Goal: Information Seeking & Learning: Learn about a topic

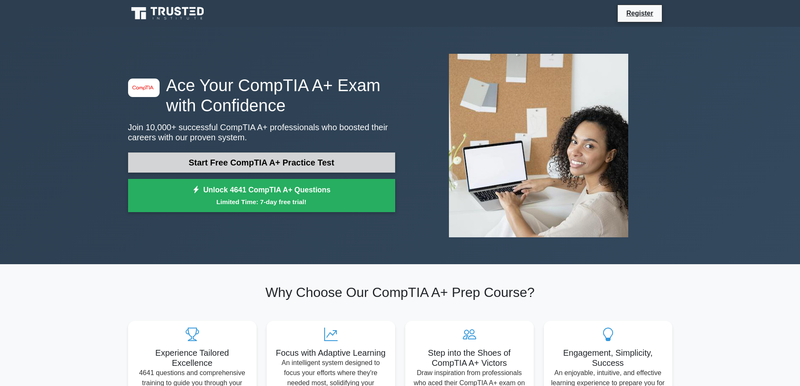
click at [264, 170] on link "Start Free CompTIA A+ Practice Test" at bounding box center [261, 162] width 267 height 20
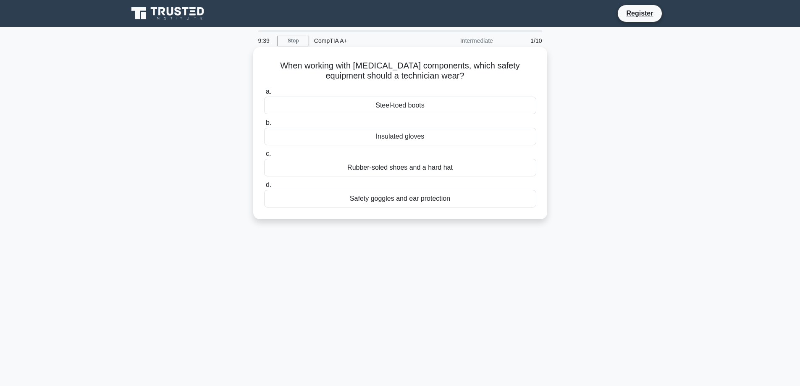
click at [452, 168] on div "Rubber-soled shoes and a hard hat" at bounding box center [400, 168] width 272 height 18
click at [264, 157] on input "c. Rubber-soled shoes and a hard hat" at bounding box center [264, 153] width 0 height 5
drag, startPoint x: 282, startPoint y: 63, endPoint x: 476, endPoint y: 209, distance: 242.6
click at [476, 209] on div "Which network protocol is used for secure remote access and administration of n…" at bounding box center [400, 133] width 287 height 166
copy div "Which network protocol is used for secure remote access and administration of n…"
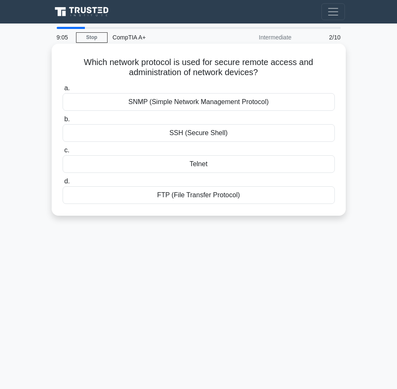
click at [78, 128] on div "SSH (Secure Shell)" at bounding box center [199, 133] width 272 height 18
click at [63, 122] on input "b. SSH (Secure Shell)" at bounding box center [63, 119] width 0 height 5
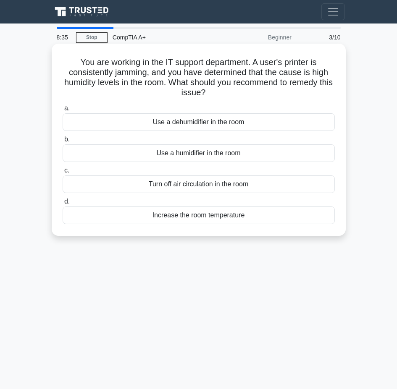
click at [144, 121] on div "Use a dehumidifier in the room" at bounding box center [199, 122] width 272 height 18
click at [63, 111] on input "a. Use a dehumidifier in the room" at bounding box center [63, 108] width 0 height 5
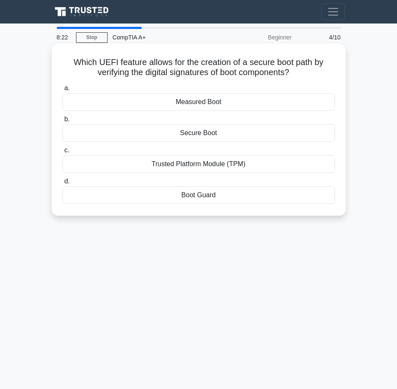
drag, startPoint x: 70, startPoint y: 62, endPoint x: 264, endPoint y: 197, distance: 236.6
click at [264, 197] on div "Which UEFI feature allows for the creation of a secure boot path by verifying t…" at bounding box center [198, 130] width 287 height 166
copy div "Which UEFI feature allows for the creation of a secure boot path by verifying t…"
click at [79, 126] on div "Secure Boot" at bounding box center [199, 133] width 272 height 18
click at [63, 122] on input "b. Secure Boot" at bounding box center [63, 119] width 0 height 5
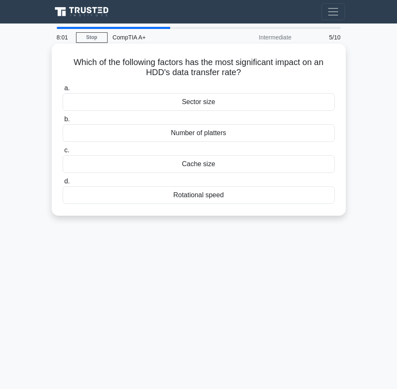
drag, startPoint x: 65, startPoint y: 63, endPoint x: 250, endPoint y: 203, distance: 231.8
click at [250, 203] on div "Which of the following factors has the most significant impact on an HDD's data…" at bounding box center [198, 130] width 287 height 166
copy div "Which of the following factors has the most significant impact on an HDD's data…"
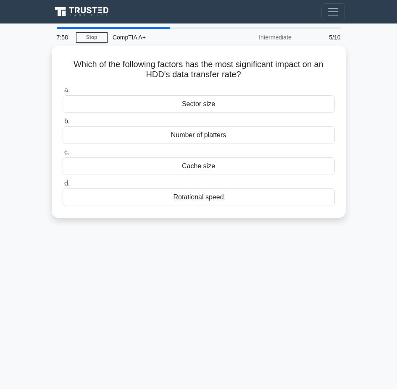
click at [211, 263] on div "7:58 Stop CompTIA A+ Intermediate 5/10 Which of the following factors has the m…" at bounding box center [198, 237] width 302 height 420
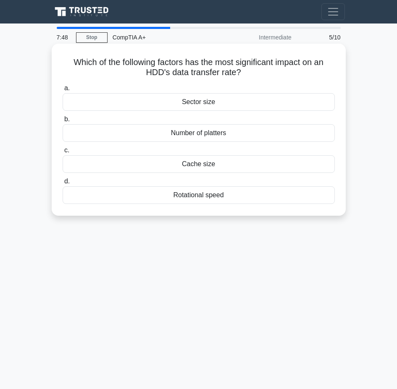
click at [250, 197] on div "Rotational speed" at bounding box center [199, 196] width 272 height 18
click at [63, 184] on input "d. Rotational speed" at bounding box center [63, 181] width 0 height 5
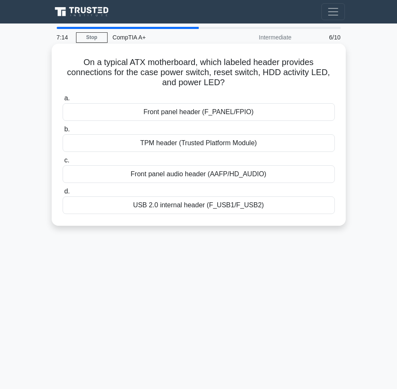
drag, startPoint x: 121, startPoint y: 65, endPoint x: 284, endPoint y: 203, distance: 214.6
click at [284, 203] on div "On a typical ATX motherboard, which labeled header provides connections for the…" at bounding box center [198, 135] width 287 height 176
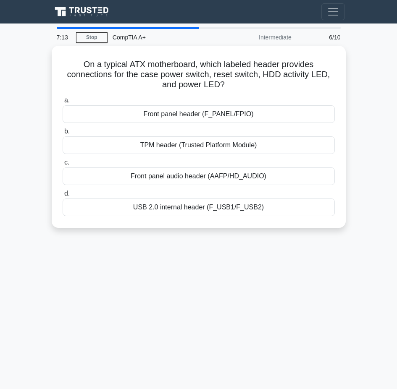
copy div "On a typical ATX motherboard, which labeled header provides connections for the…"
drag, startPoint x: 178, startPoint y: 307, endPoint x: 168, endPoint y: 301, distance: 11.5
click at [178, 307] on div "7:08 Stop CompTIA A+ Intermediate 6/10 On a typical ATX motherboard, which labe…" at bounding box center [198, 237] width 302 height 420
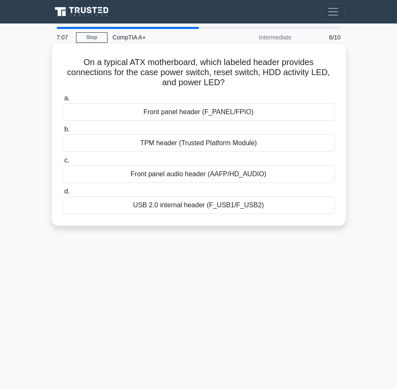
click at [171, 109] on div "Front panel header (F_PANEL/FPIO)" at bounding box center [199, 112] width 272 height 18
click at [63, 101] on input "a. Front panel header (F_PANEL/FPIO)" at bounding box center [63, 98] width 0 height 5
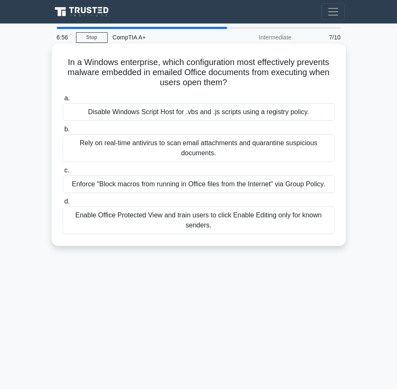
drag, startPoint x: 62, startPoint y: 61, endPoint x: 267, endPoint y: 234, distance: 268.9
click at [267, 234] on div "In a Windows enterprise, which configuration most effectively prevents malware …" at bounding box center [198, 145] width 287 height 196
copy div "In a Windows enterprise, which configuration most effectively prevents malware …"
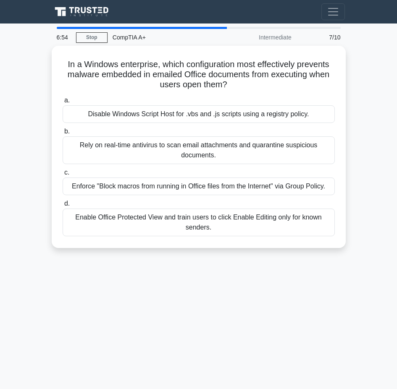
click at [251, 290] on div "6:54 Stop CompTIA A+ Intermediate 7/10 In a Windows enterprise, which configura…" at bounding box center [198, 237] width 302 height 420
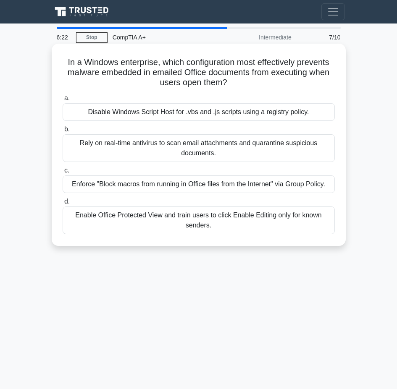
click at [121, 185] on div "Enforce "Block macros from running in Office files from the Internet" via Group…" at bounding box center [199, 185] width 272 height 18
click at [63, 173] on input "c. Enforce "Block macros from running in Office files from the Internet" via Gr…" at bounding box center [63, 170] width 0 height 5
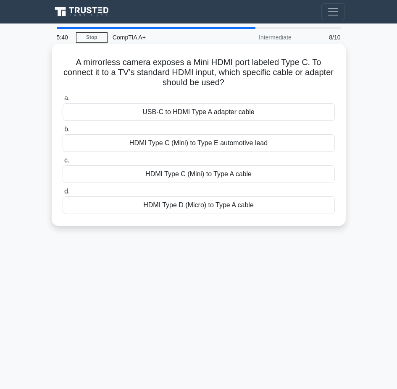
drag, startPoint x: 70, startPoint y: 60, endPoint x: 284, endPoint y: 208, distance: 260.2
click at [284, 208] on div "A mirrorless camera exposes a Mini HDMI port labeled Type C. To connect it to a…" at bounding box center [198, 135] width 287 height 176
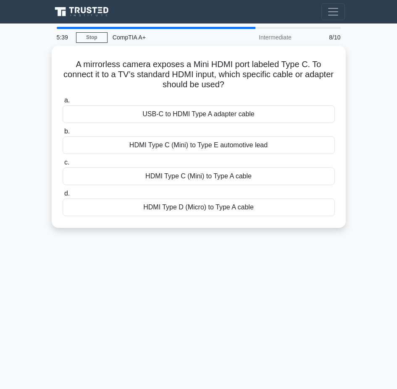
copy div "A mirrorless camera exposes a Mini HDMI port labeled Type C. To connect it to a…"
click at [276, 243] on div "5:37 Stop CompTIA A+ Intermediate 8/10 A mirrorless camera exposes a Mini HDMI …" at bounding box center [198, 237] width 302 height 420
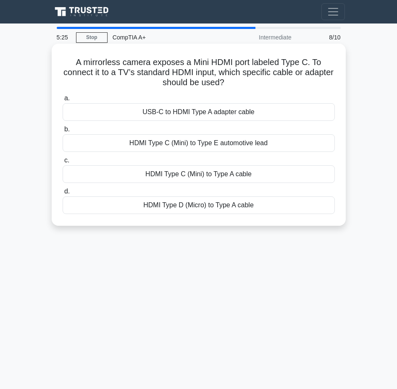
click at [296, 178] on div "HDMI Type C (Mini) to Type A cable" at bounding box center [199, 175] width 272 height 18
click at [63, 163] on input "c. HDMI Type C (Mini) to Type A cable" at bounding box center [63, 160] width 0 height 5
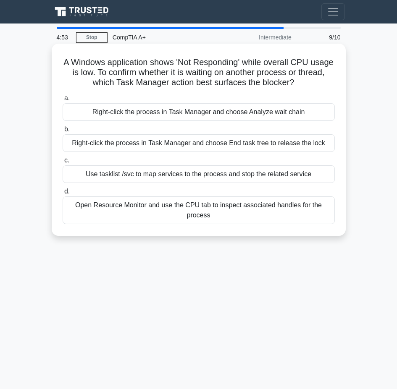
drag, startPoint x: 71, startPoint y: 61, endPoint x: 268, endPoint y: 212, distance: 248.8
click at [268, 212] on div "A Windows application shows 'Not Responding' while overall CPU usage is low. To…" at bounding box center [198, 140] width 287 height 186
copy div "A Windows application shows 'Not Responding' while overall CPU usage is low. To…"
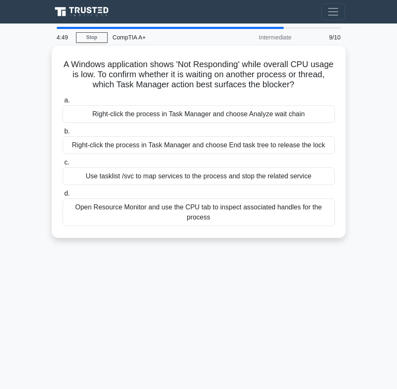
click at [292, 286] on div "4:49 Stop CompTIA A+ Intermediate 9/10 A Windows application shows 'Not Respond…" at bounding box center [198, 237] width 302 height 420
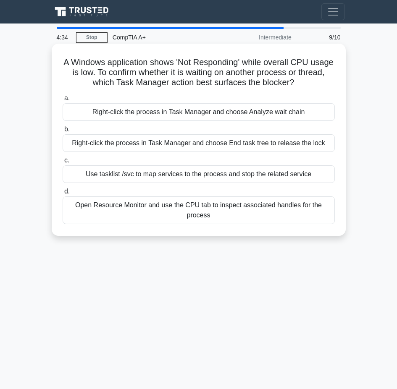
click at [233, 113] on div "Right-click the process in Task Manager and choose Analyze wait chain" at bounding box center [199, 112] width 272 height 18
click at [63, 101] on input "a. Right-click the process in Task Manager and choose Analyze wait chain" at bounding box center [63, 98] width 0 height 5
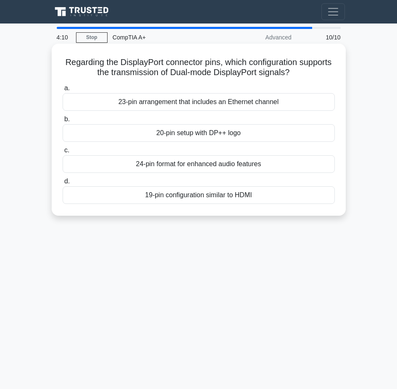
drag, startPoint x: 76, startPoint y: 63, endPoint x: 280, endPoint y: 194, distance: 242.5
click at [280, 194] on div "Regarding the DisplayPort connector pins, which configuration supports the tran…" at bounding box center [198, 130] width 287 height 166
copy div "Regarding the DisplayPort connector pins, which configuration supports the tran…"
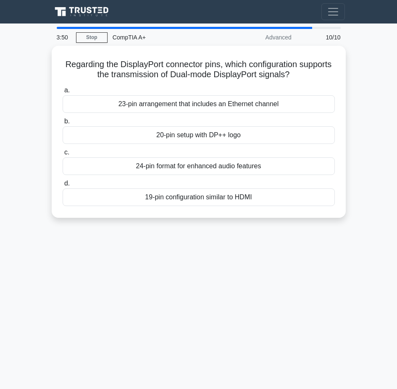
click at [87, 273] on div "3:50 Stop CompTIA A+ Advanced 10/10 Regarding the DisplayPort connector pins, w…" at bounding box center [198, 237] width 302 height 420
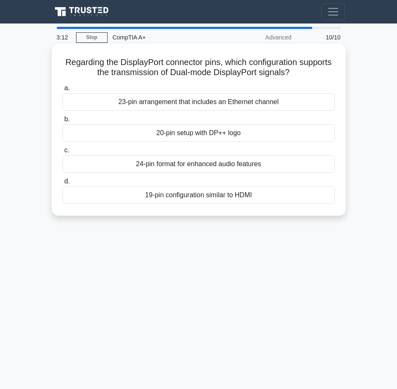
click at [271, 134] on div "20-pin setup with DP++ logo" at bounding box center [199, 133] width 272 height 18
click at [63, 122] on input "b. 20-pin setup with DP++ logo" at bounding box center [63, 119] width 0 height 5
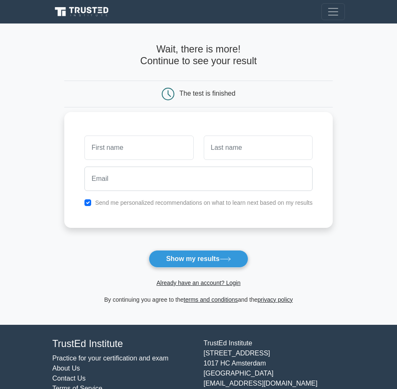
click at [92, 204] on div "Send me personalized recommendations on what to learn next based on my results" at bounding box center [198, 203] width 238 height 10
click at [86, 203] on input "checkbox" at bounding box center [87, 203] width 7 height 7
checkbox input "false"
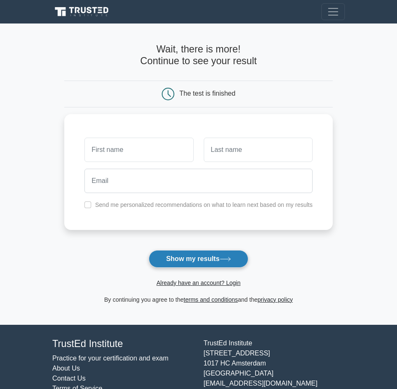
click at [218, 264] on button "Show my results" at bounding box center [198, 259] width 99 height 18
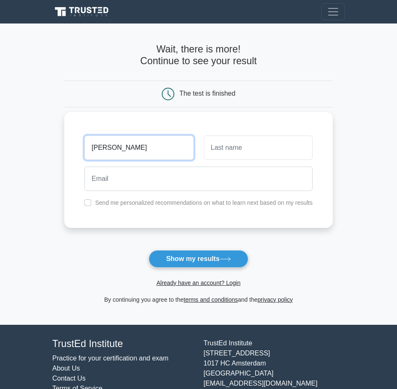
type input "jeremy"
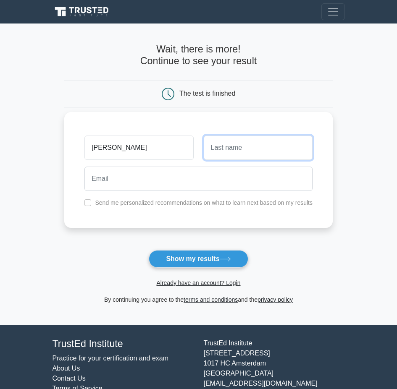
click at [227, 147] on input "text" at bounding box center [258, 148] width 109 height 24
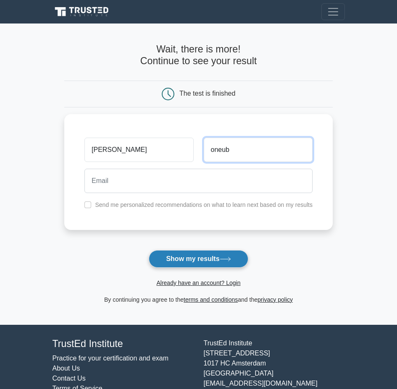
type input "oneub"
click at [221, 254] on button "Show my results" at bounding box center [198, 259] width 99 height 18
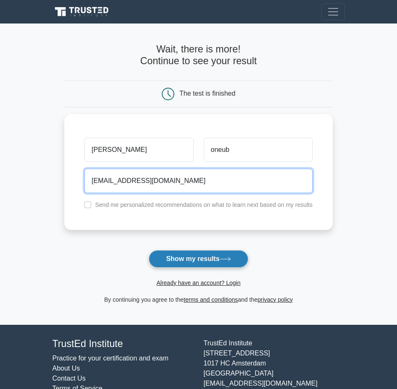
type input "prokiller@gmail.com"
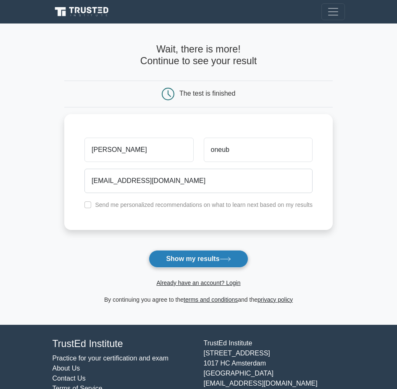
click at [184, 258] on button "Show my results" at bounding box center [198, 259] width 99 height 18
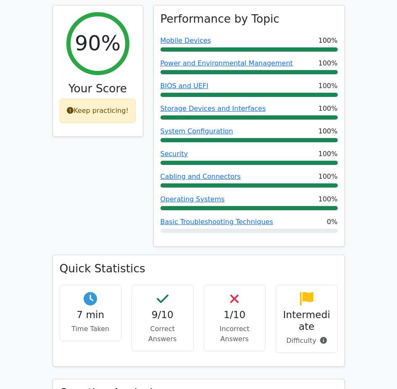
scroll to position [336, 0]
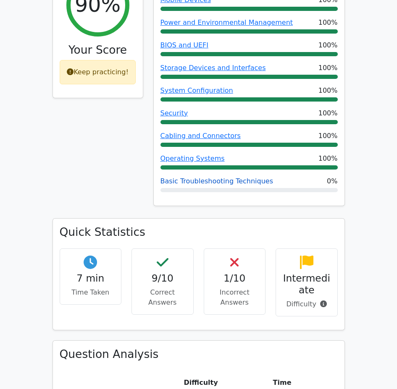
click at [249, 177] on link "Basic Troubleshooting Techniques" at bounding box center [216, 181] width 113 height 8
